Goal: Task Accomplishment & Management: Complete application form

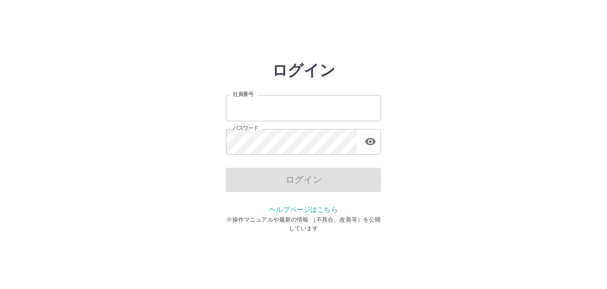
type input "*******"
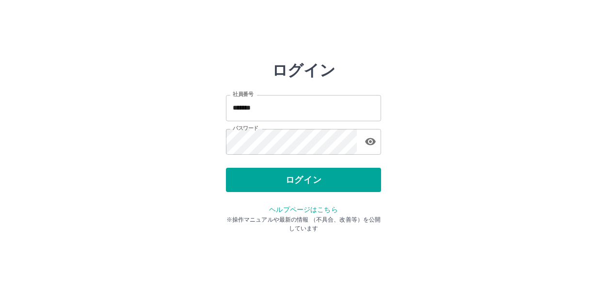
click at [432, 192] on div "ログイン 社員番号 ******* 社員番号 パスワード パスワード ログイン ヘルプページはこちら ※操作マニュアルや最新の情報 （不具合、改善等）を公開し…" at bounding box center [304, 138] width 582 height 155
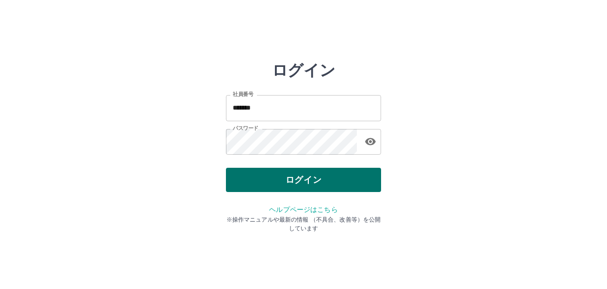
click at [325, 185] on button "ログイン" at bounding box center [303, 180] width 155 height 24
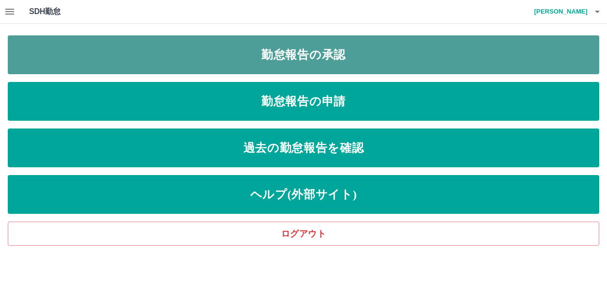
click at [282, 51] on link "勤怠報告の承認" at bounding box center [304, 54] width 592 height 39
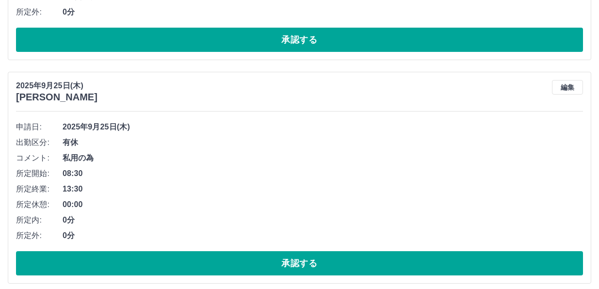
scroll to position [631, 0]
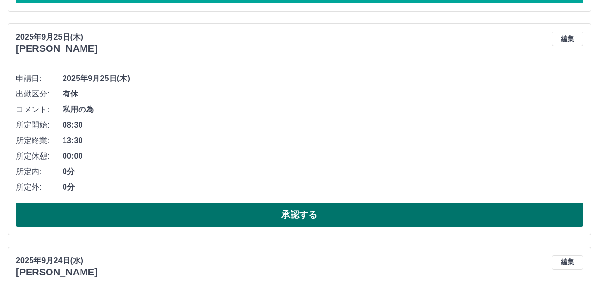
click at [277, 217] on button "承認する" at bounding box center [299, 215] width 567 height 24
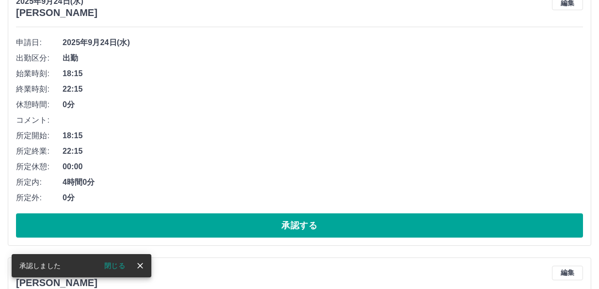
scroll to position [650, 0]
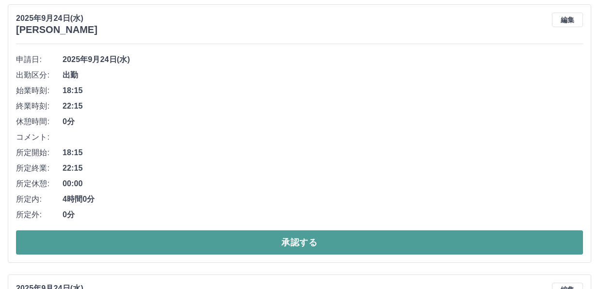
click at [199, 241] on button "承認する" at bounding box center [299, 242] width 567 height 24
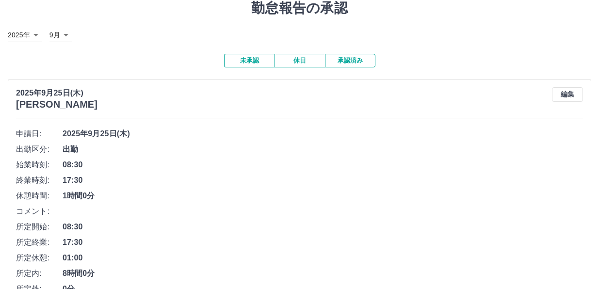
scroll to position [0, 0]
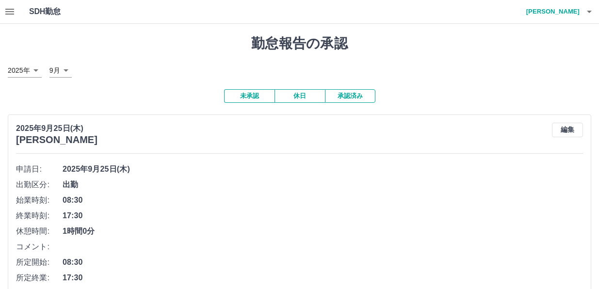
click at [169, 45] on h1 "勤怠報告の承認" at bounding box center [300, 43] width 584 height 16
click at [407, 147] on div "[DATE] [PERSON_NAME] 編集 申請日: [DATE] 出勤区分: 出勤 始業時刻: 08:30 終業時刻: 17:30 休憩時間: 1時間0…" at bounding box center [300, 243] width 584 height 258
click at [129, 48] on h1 "勤怠報告の承認" at bounding box center [300, 43] width 584 height 16
click at [14, 10] on icon "button" at bounding box center [9, 12] width 9 height 6
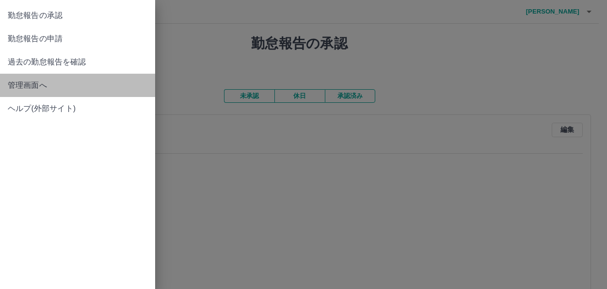
click at [34, 84] on span "管理画面へ" at bounding box center [78, 86] width 140 height 12
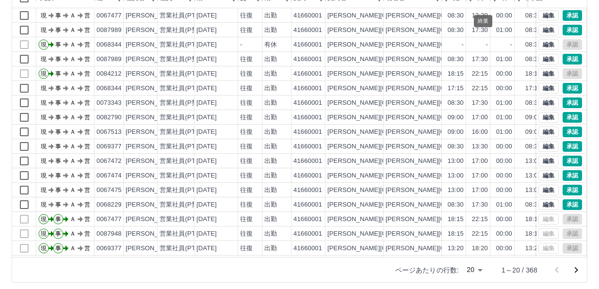
scroll to position [121, 0]
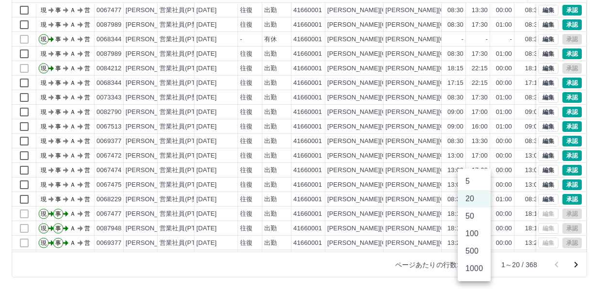
click at [478, 264] on body "SDH勤怠 [PERSON_NAME] 勤務実績承認 前月 [DATE] 次月 今月 月選択 承認モード 削除モード 一括承認 列一覧 0 フィルター 行間隔…" at bounding box center [303, 84] width 607 height 410
click at [478, 249] on li "500" at bounding box center [474, 251] width 33 height 17
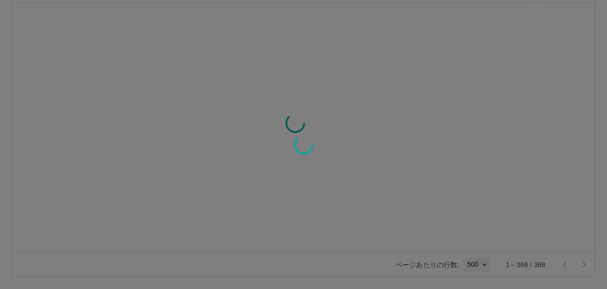
type input "***"
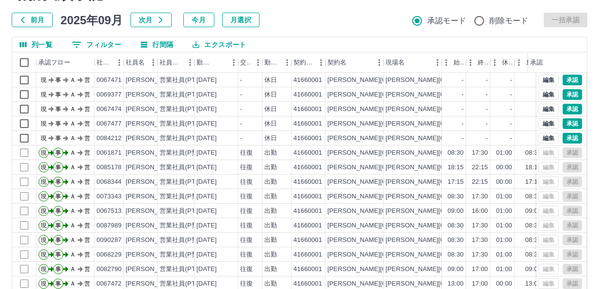
scroll to position [0, 0]
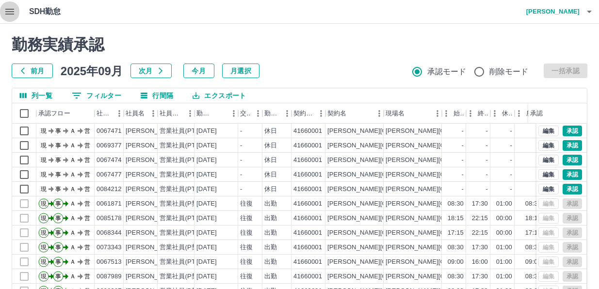
click at [12, 12] on icon "button" at bounding box center [9, 12] width 9 height 6
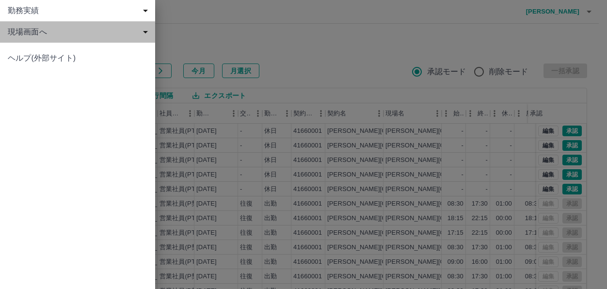
click at [29, 33] on span "現場画面へ" at bounding box center [80, 32] width 144 height 12
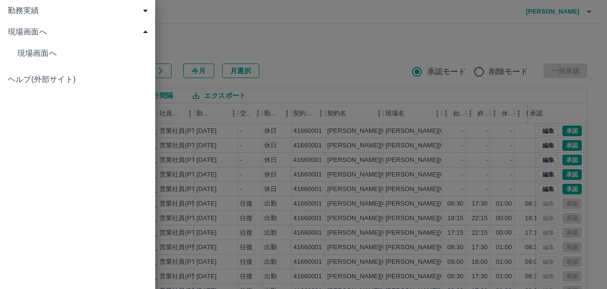
click at [33, 54] on span "現場画面へ" at bounding box center [82, 54] width 130 height 12
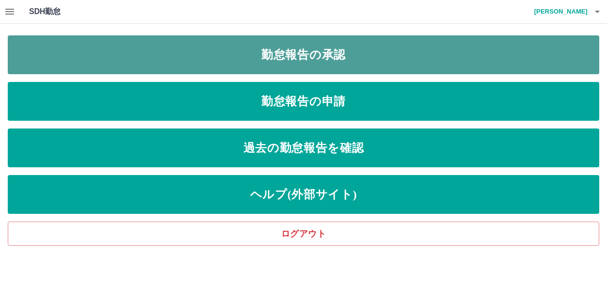
click at [223, 56] on link "勤怠報告の承認" at bounding box center [304, 54] width 592 height 39
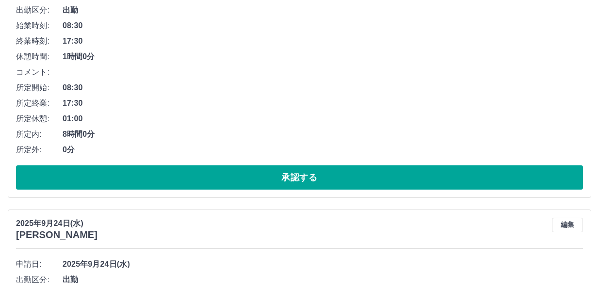
scroll to position [728, 0]
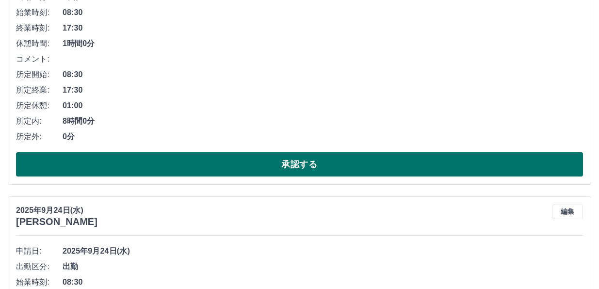
click at [301, 161] on button "承認する" at bounding box center [299, 164] width 567 height 24
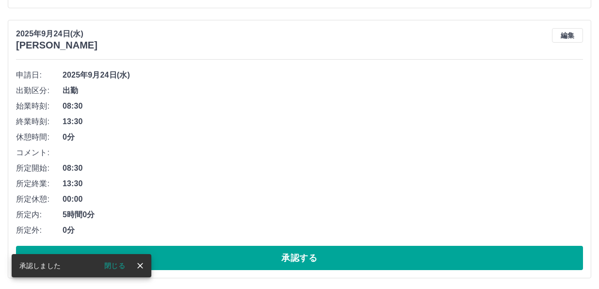
scroll to position [651, 0]
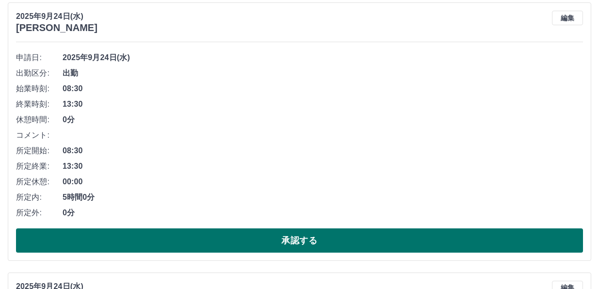
click at [198, 244] on button "承認する" at bounding box center [299, 240] width 567 height 24
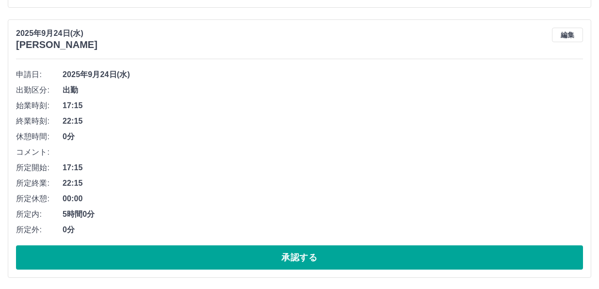
scroll to position [624, 0]
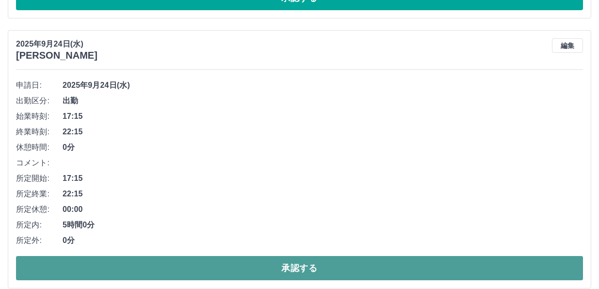
click at [309, 269] on button "承認する" at bounding box center [299, 268] width 567 height 24
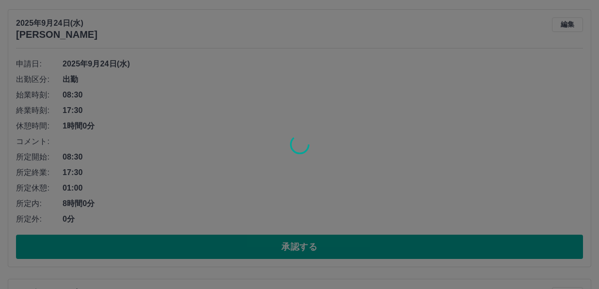
scroll to position [645, 0]
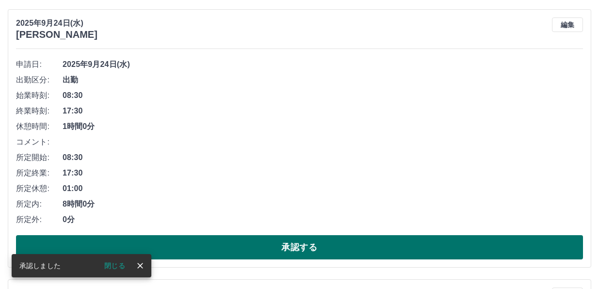
click at [298, 246] on button "承認する" at bounding box center [299, 247] width 567 height 24
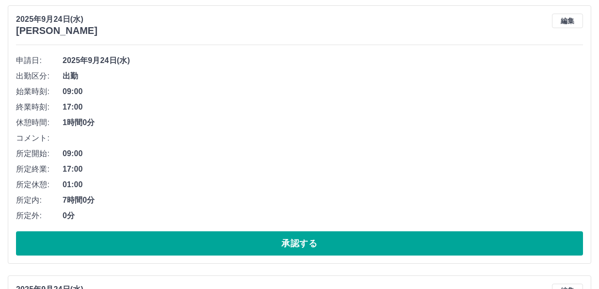
scroll to position [666, 0]
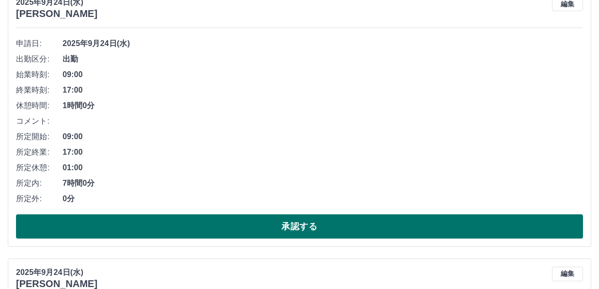
click at [257, 228] on button "承認する" at bounding box center [299, 226] width 567 height 24
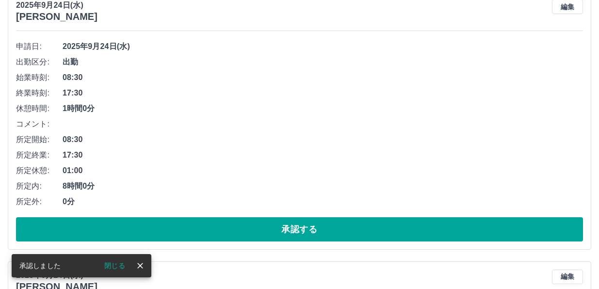
scroll to position [686, 0]
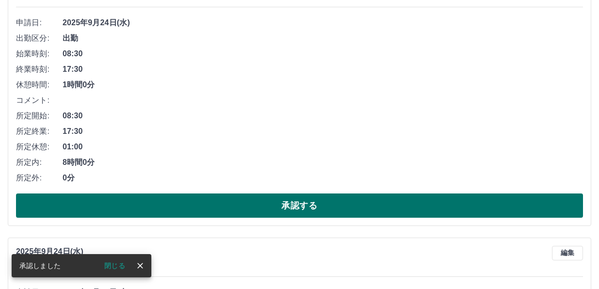
click at [273, 205] on button "承認する" at bounding box center [299, 206] width 567 height 24
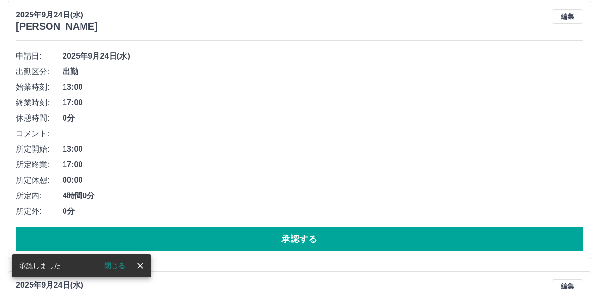
scroll to position [659, 0]
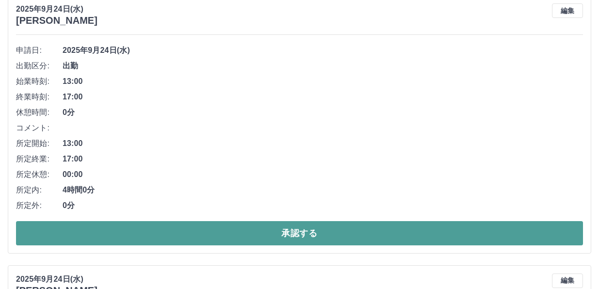
click at [292, 231] on button "承認する" at bounding box center [299, 233] width 567 height 24
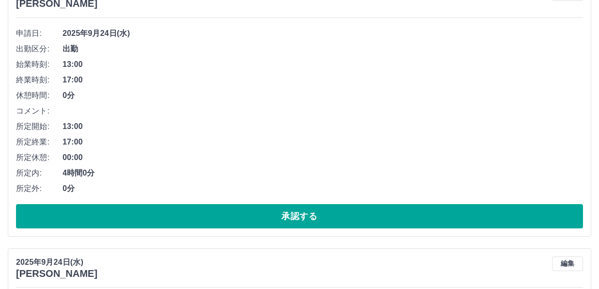
scroll to position [631, 0]
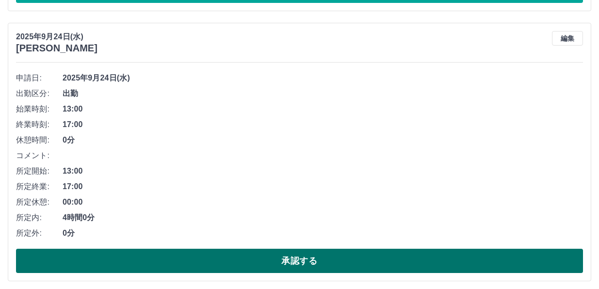
click at [303, 260] on button "承認する" at bounding box center [299, 261] width 567 height 24
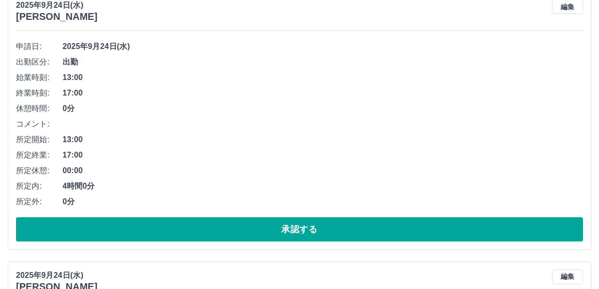
scroll to position [680, 0]
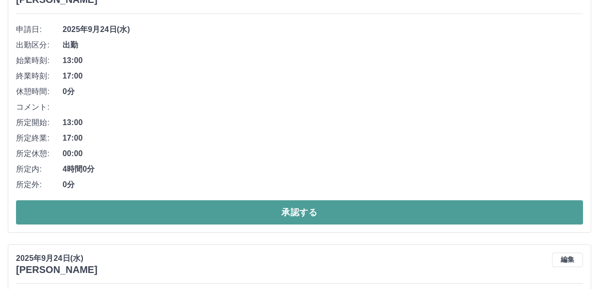
click at [296, 208] on button "承認する" at bounding box center [299, 212] width 567 height 24
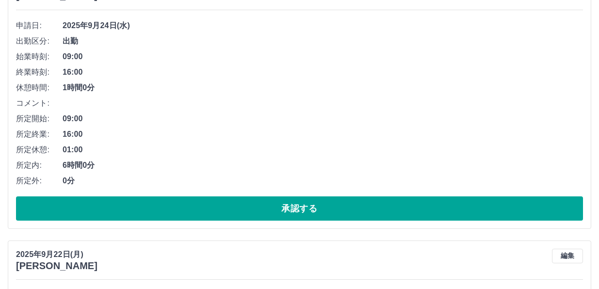
scroll to position [700, 0]
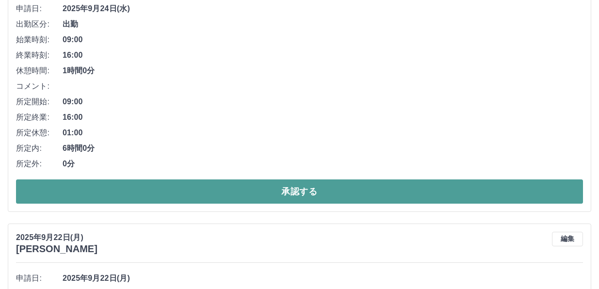
click at [199, 190] on button "承認する" at bounding box center [299, 191] width 567 height 24
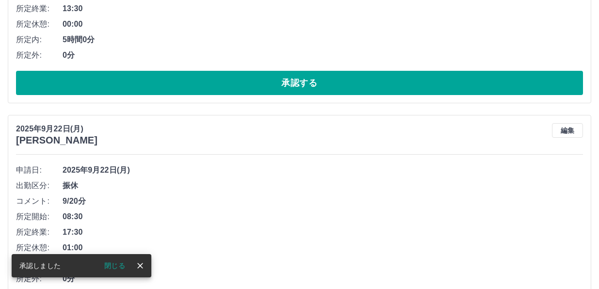
scroll to position [624, 0]
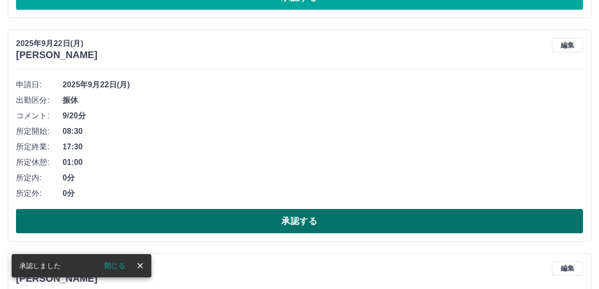
click at [199, 221] on button "承認する" at bounding box center [299, 221] width 567 height 24
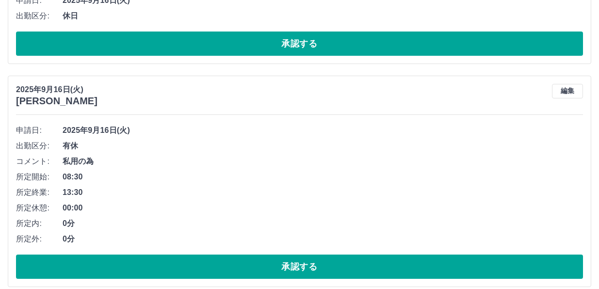
scroll to position [1110, 0]
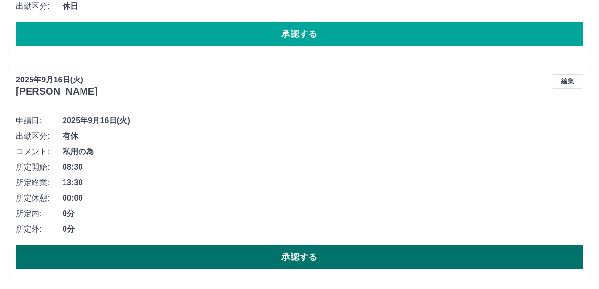
click at [266, 259] on button "承認する" at bounding box center [299, 257] width 567 height 24
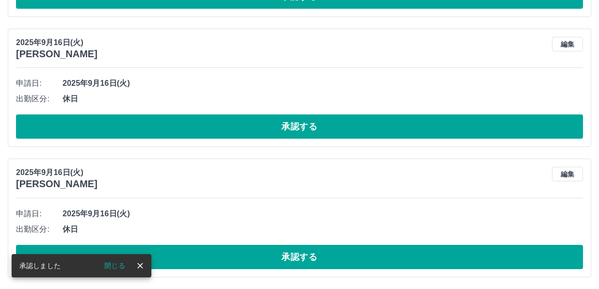
scroll to position [887, 0]
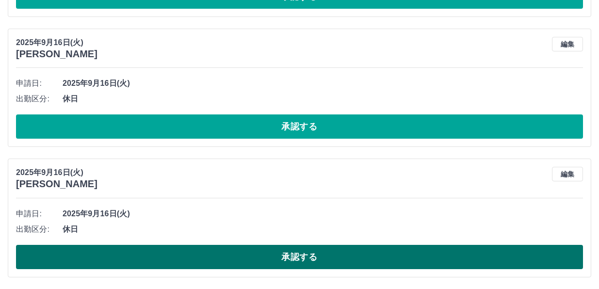
click at [259, 260] on button "承認する" at bounding box center [299, 257] width 567 height 24
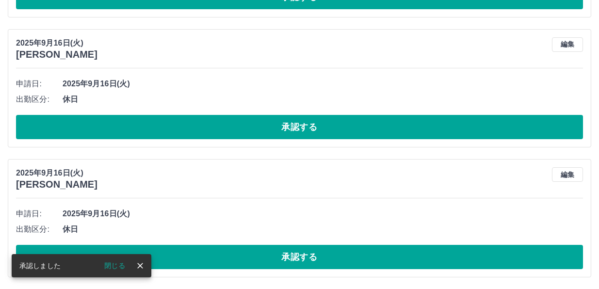
scroll to position [756, 0]
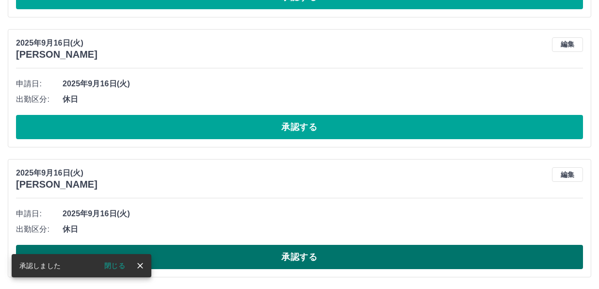
click at [260, 253] on button "承認する" at bounding box center [299, 257] width 567 height 24
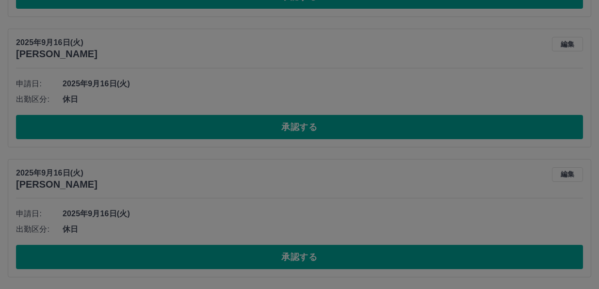
scroll to position [626, 0]
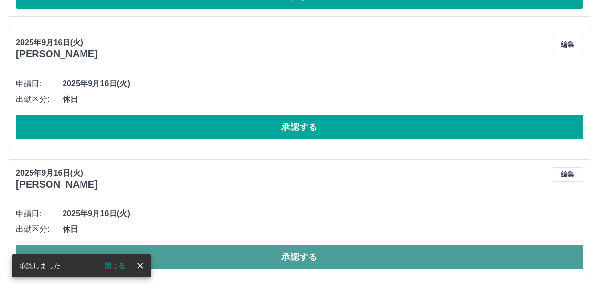
click at [290, 258] on button "承認する" at bounding box center [299, 257] width 567 height 24
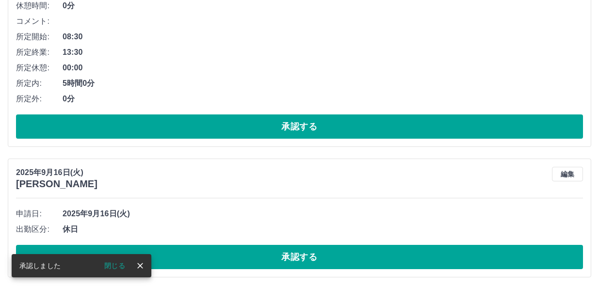
scroll to position [496, 0]
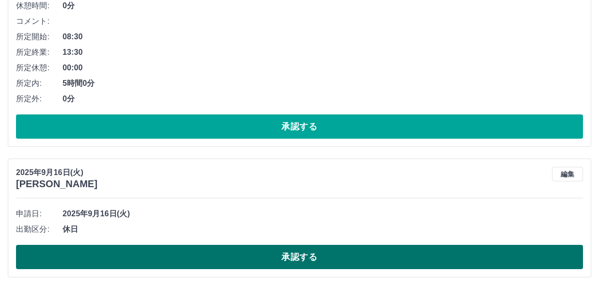
click at [278, 261] on button "承認する" at bounding box center [299, 257] width 567 height 24
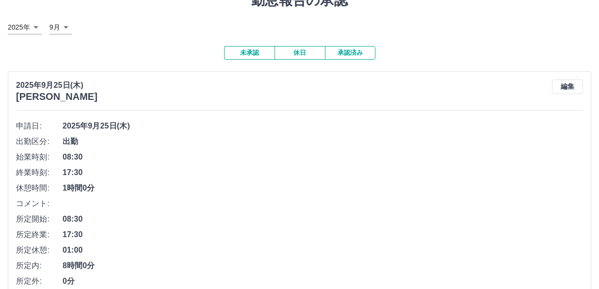
scroll to position [26, 0]
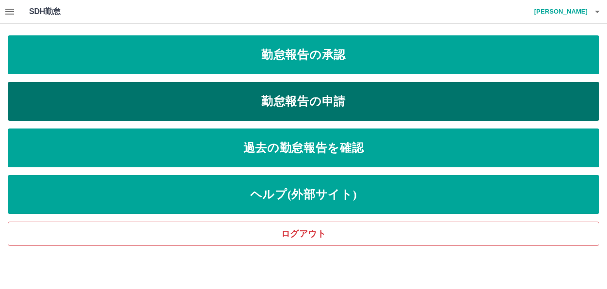
click at [172, 98] on link "勤怠報告の申請" at bounding box center [304, 101] width 592 height 39
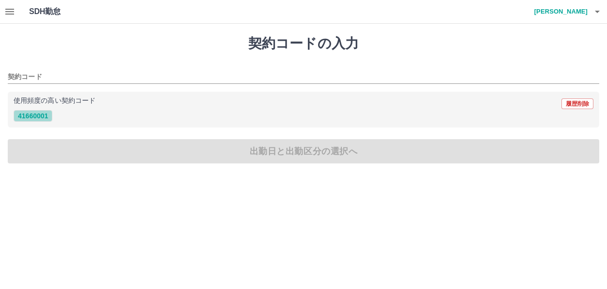
click at [38, 114] on button "41660001" at bounding box center [33, 116] width 39 height 12
type input "********"
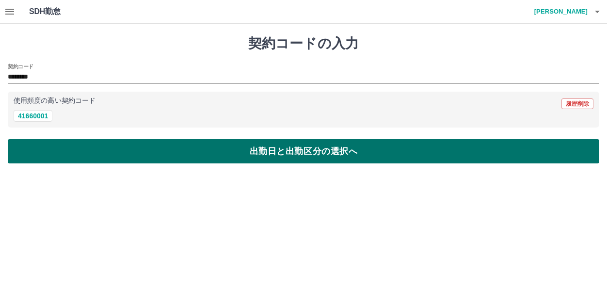
click at [253, 150] on button "出勤日と出勤区分の選択へ" at bounding box center [304, 151] width 592 height 24
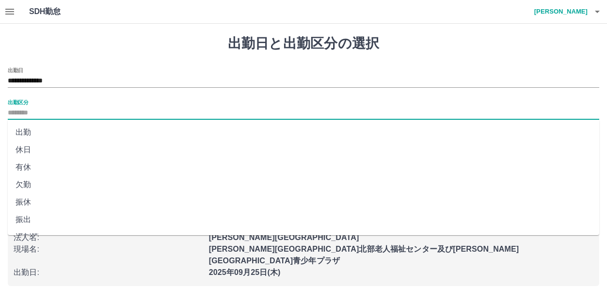
click at [42, 108] on input "出勤区分" at bounding box center [304, 113] width 592 height 12
click at [30, 133] on li "出勤" at bounding box center [304, 132] width 592 height 17
type input "**"
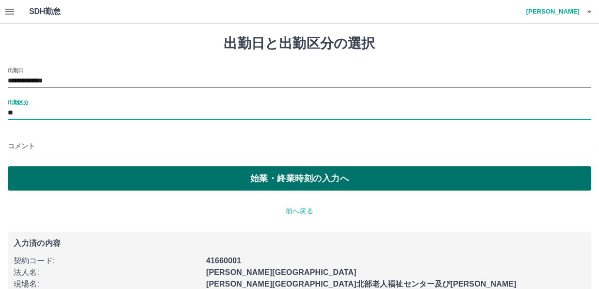
click at [229, 179] on button "始業・終業時刻の入力へ" at bounding box center [300, 178] width 584 height 24
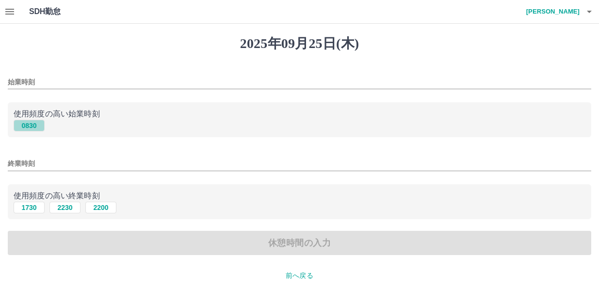
click at [33, 126] on button "0830" at bounding box center [29, 126] width 31 height 12
type input "****"
click at [21, 205] on button "1730" at bounding box center [29, 208] width 31 height 12
type input "****"
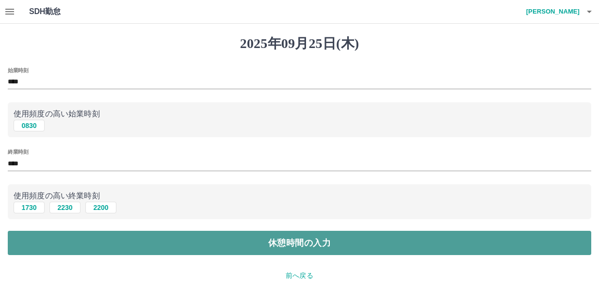
click at [279, 242] on button "休憩時間の入力" at bounding box center [300, 243] width 584 height 24
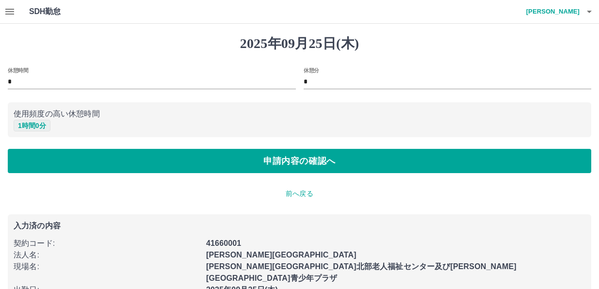
click at [39, 127] on button "1 時間 0 分" at bounding box center [32, 126] width 37 height 12
type input "*"
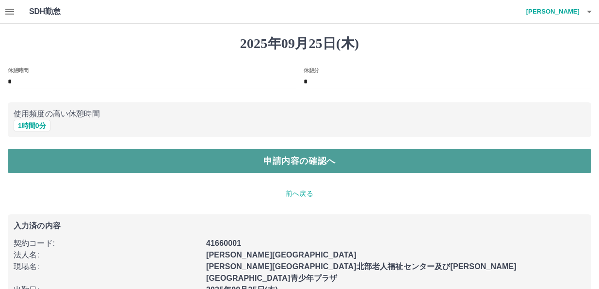
click at [163, 154] on button "申請内容の確認へ" at bounding box center [300, 161] width 584 height 24
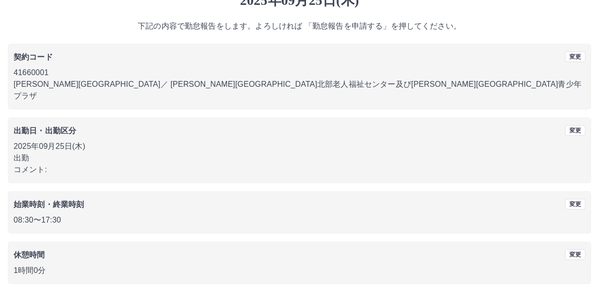
scroll to position [74, 0]
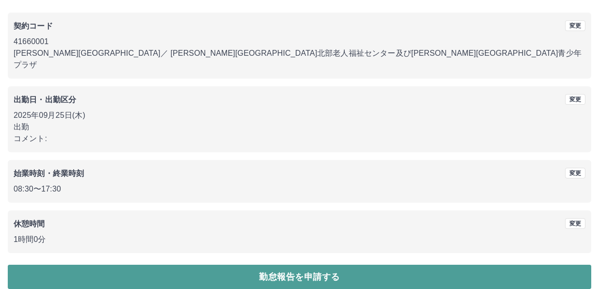
click at [294, 267] on button "勤怠報告を申請する" at bounding box center [300, 277] width 584 height 24
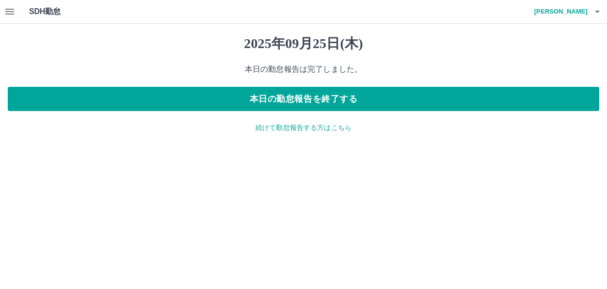
click at [327, 126] on p "続けて勤怠報告する方はこちら" at bounding box center [304, 128] width 592 height 10
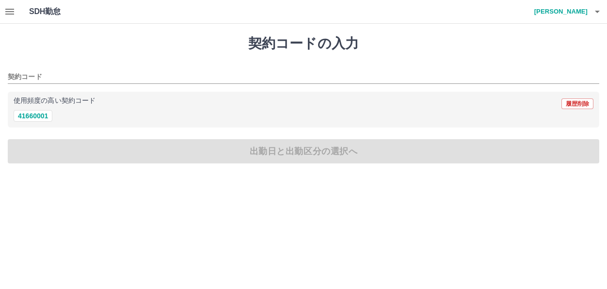
click at [84, 175] on html "SDH勤怠 [PERSON_NAME] 契約コードの入力 契約コード 使用頻度の高い契約コード 履歴削除 41660001 出勤日と出勤区分の選択へ SDH勤怠" at bounding box center [303, 87] width 607 height 175
click at [9, 6] on icon "button" at bounding box center [10, 12] width 12 height 12
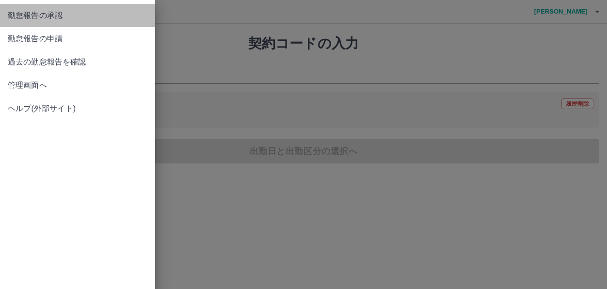
click at [41, 15] on span "勤怠報告の承認" at bounding box center [78, 16] width 140 height 12
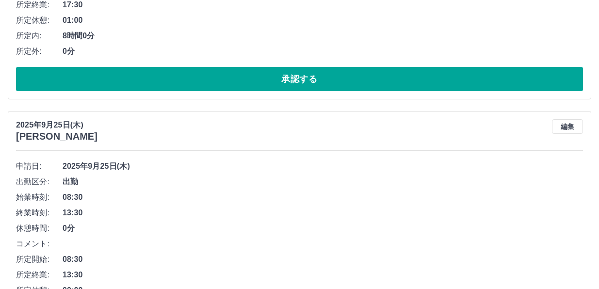
scroll to position [539, 0]
